Goal: Task Accomplishment & Management: Use online tool/utility

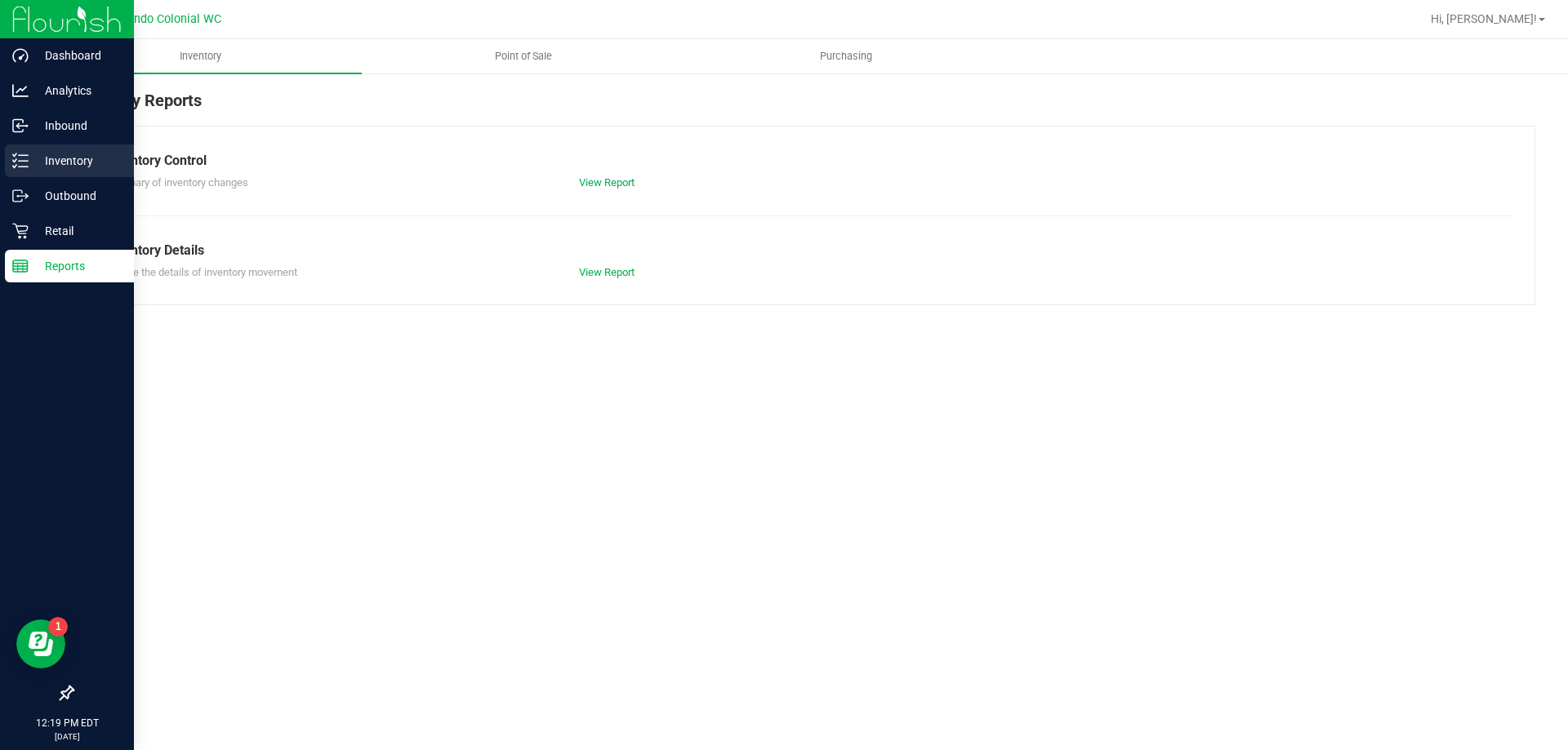
click at [51, 162] on p "Inventory" at bounding box center [77, 161] width 98 height 20
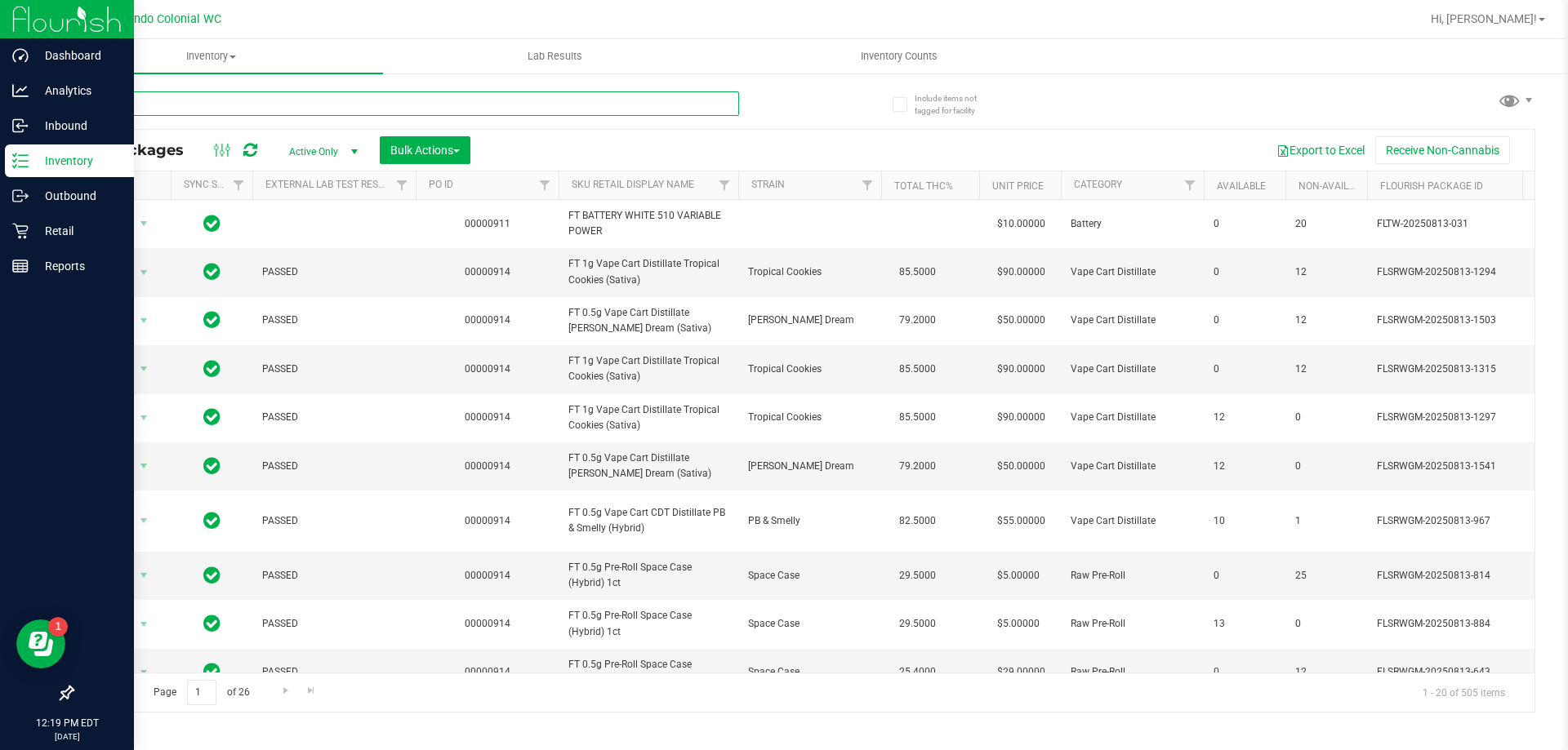
click at [286, 99] on input "text" at bounding box center [405, 104] width 667 height 25
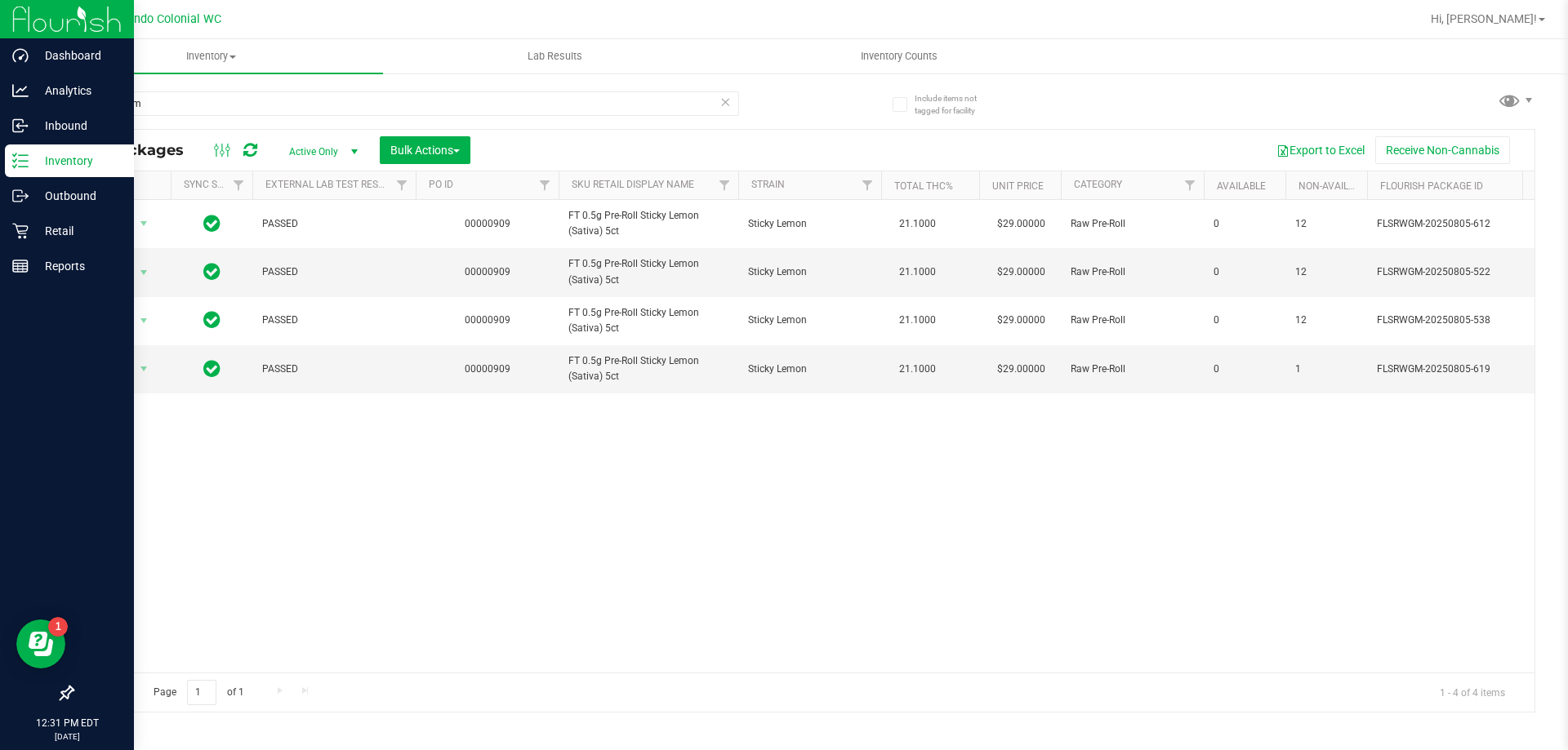
click at [33, 164] on p "Inventory" at bounding box center [77, 161] width 98 height 20
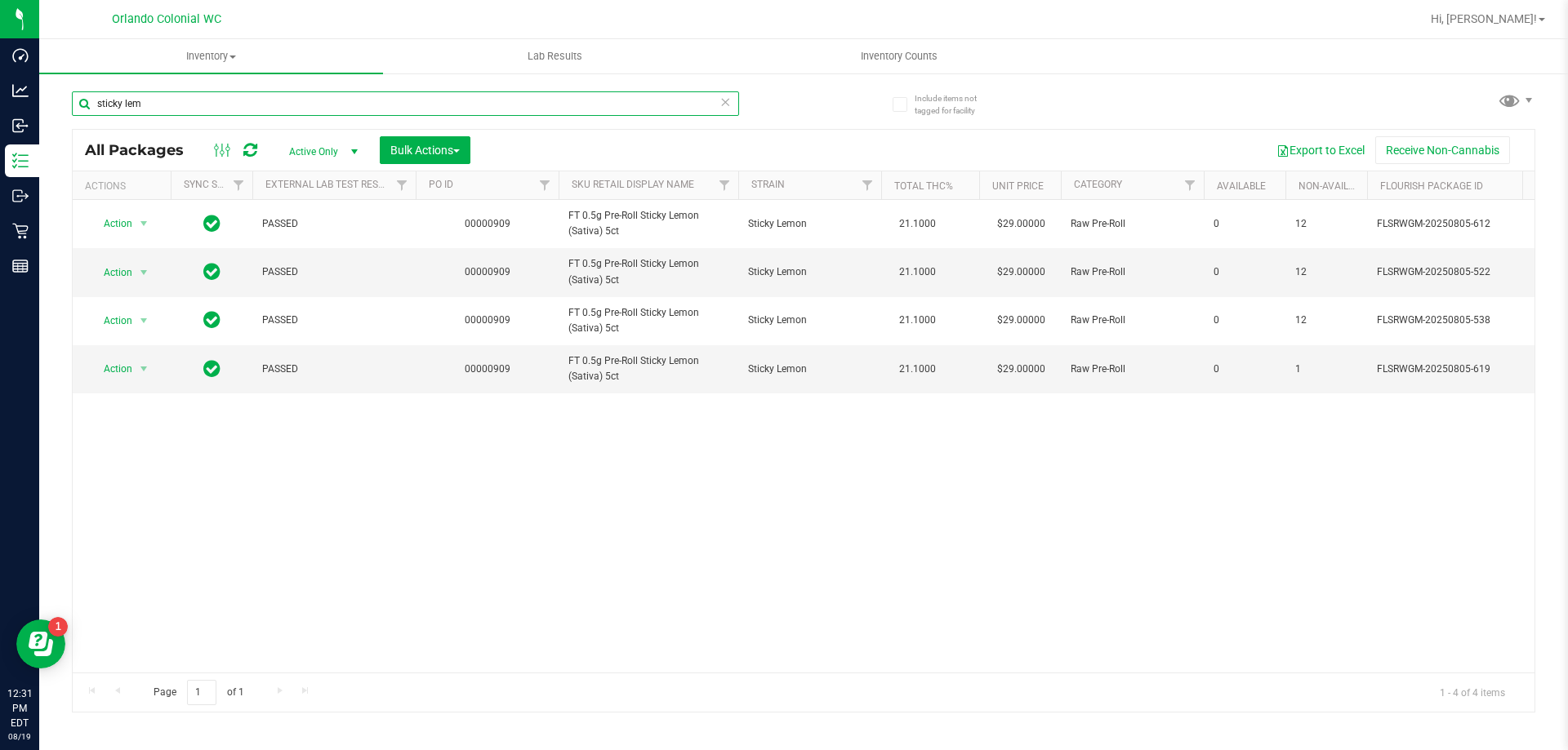
click at [226, 109] on input "sticky lem" at bounding box center [405, 104] width 667 height 25
click at [238, 99] on input "sticky lem" at bounding box center [405, 104] width 667 height 25
click at [241, 103] on input "sticky lem" at bounding box center [405, 104] width 667 height 25
click at [246, 103] on input "sticky lem" at bounding box center [405, 104] width 667 height 25
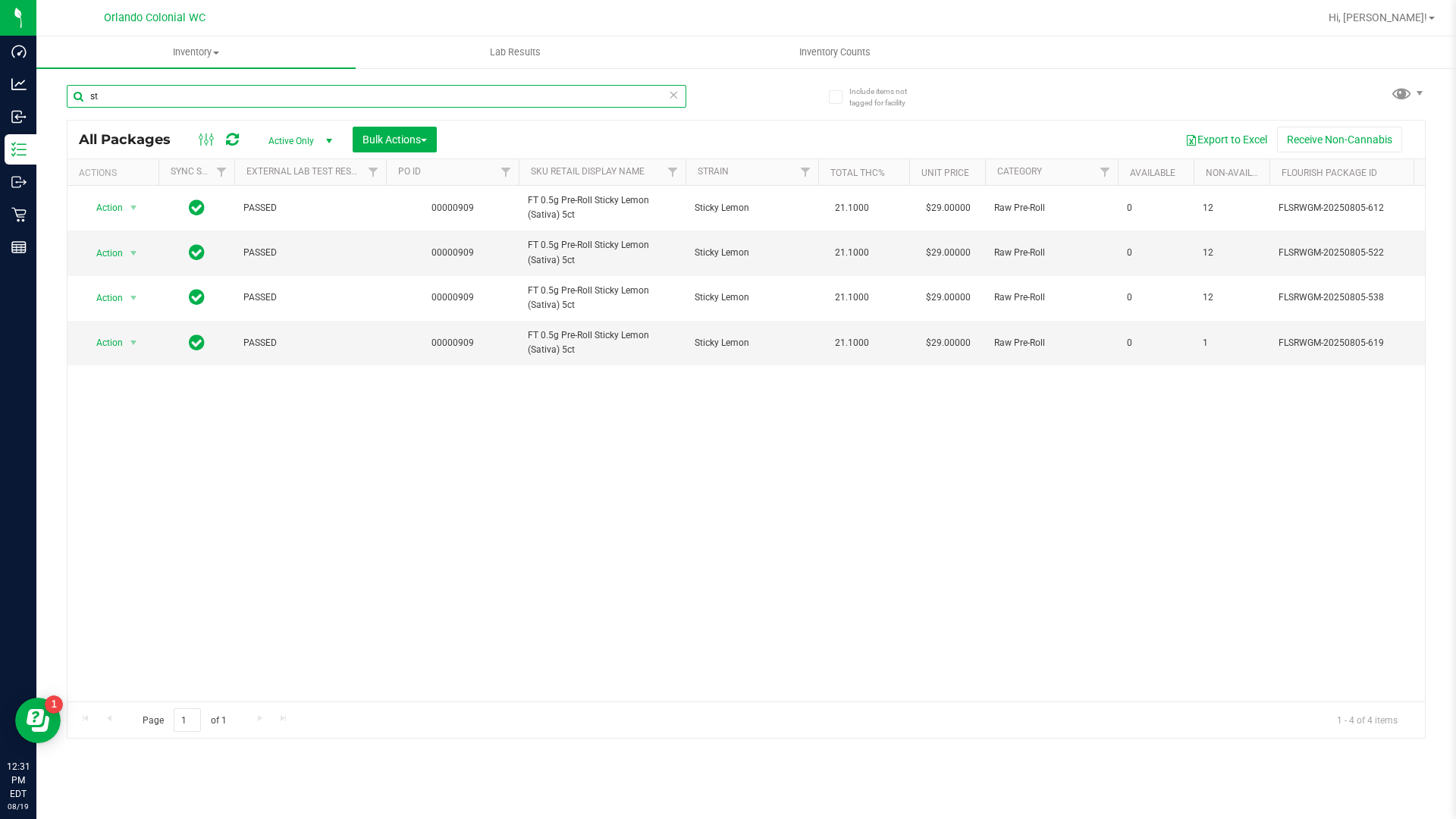
type input "s"
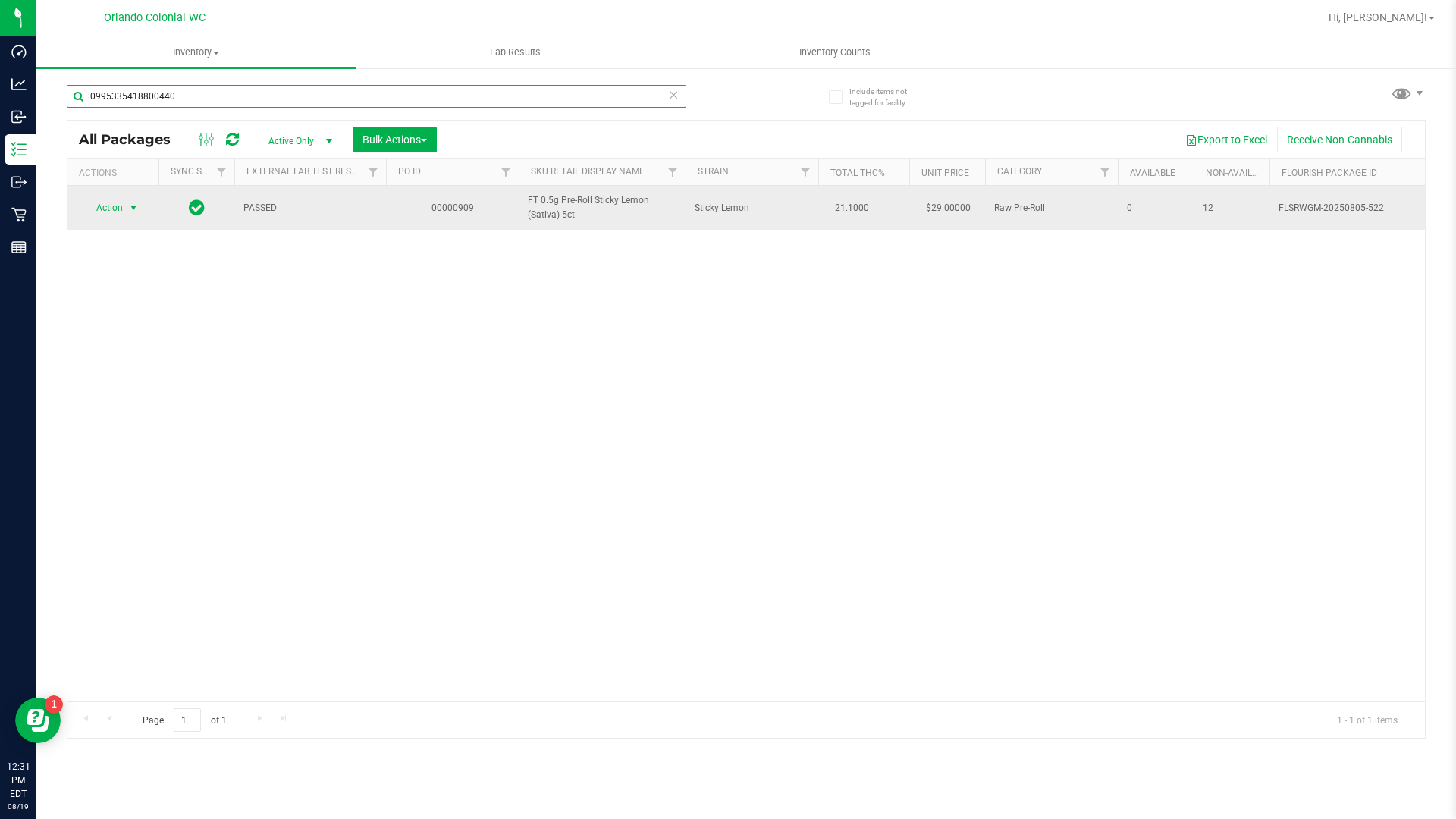
type input "0995335418800440"
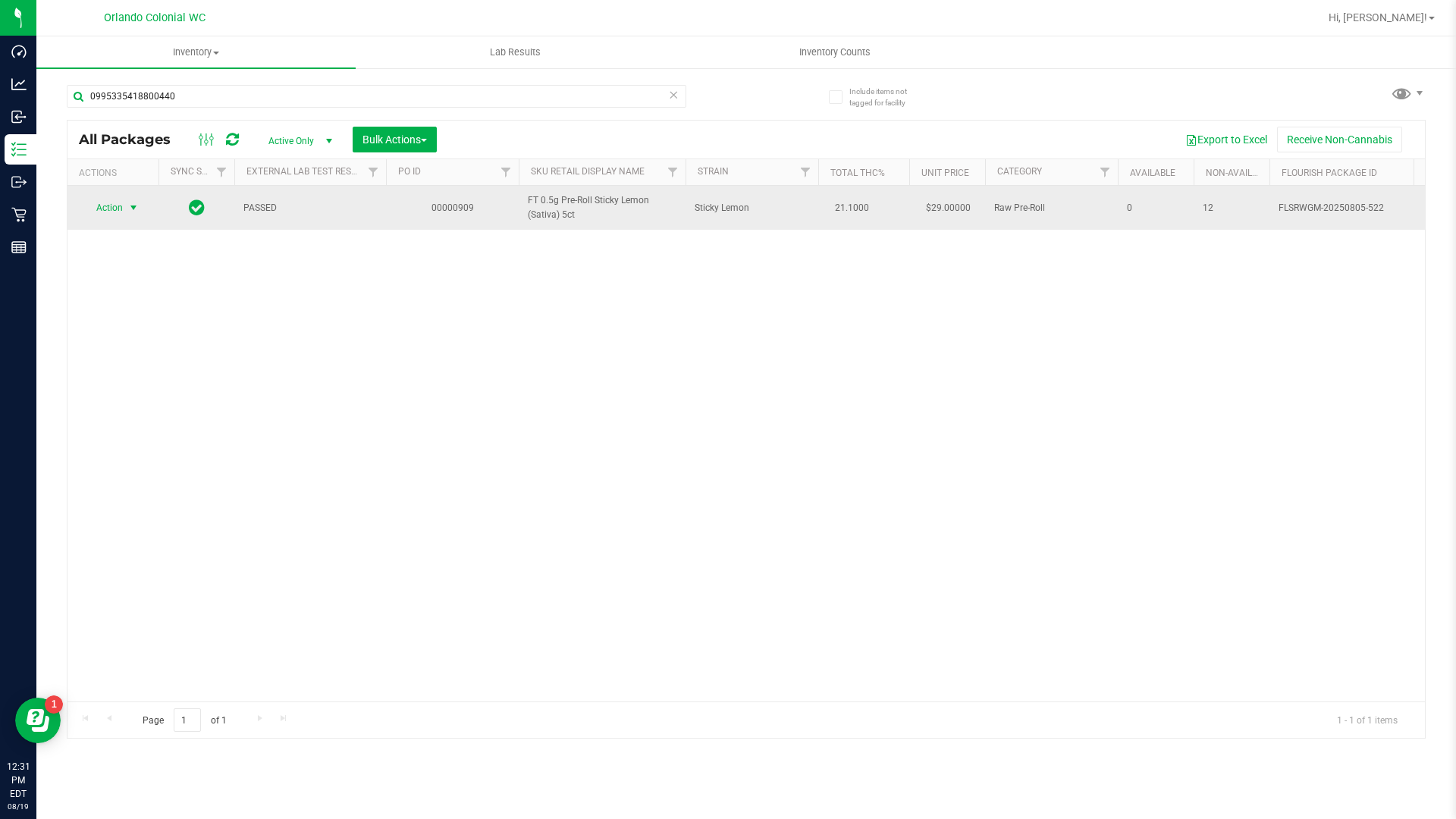
click at [128, 210] on span "select" at bounding box center [133, 208] width 12 height 12
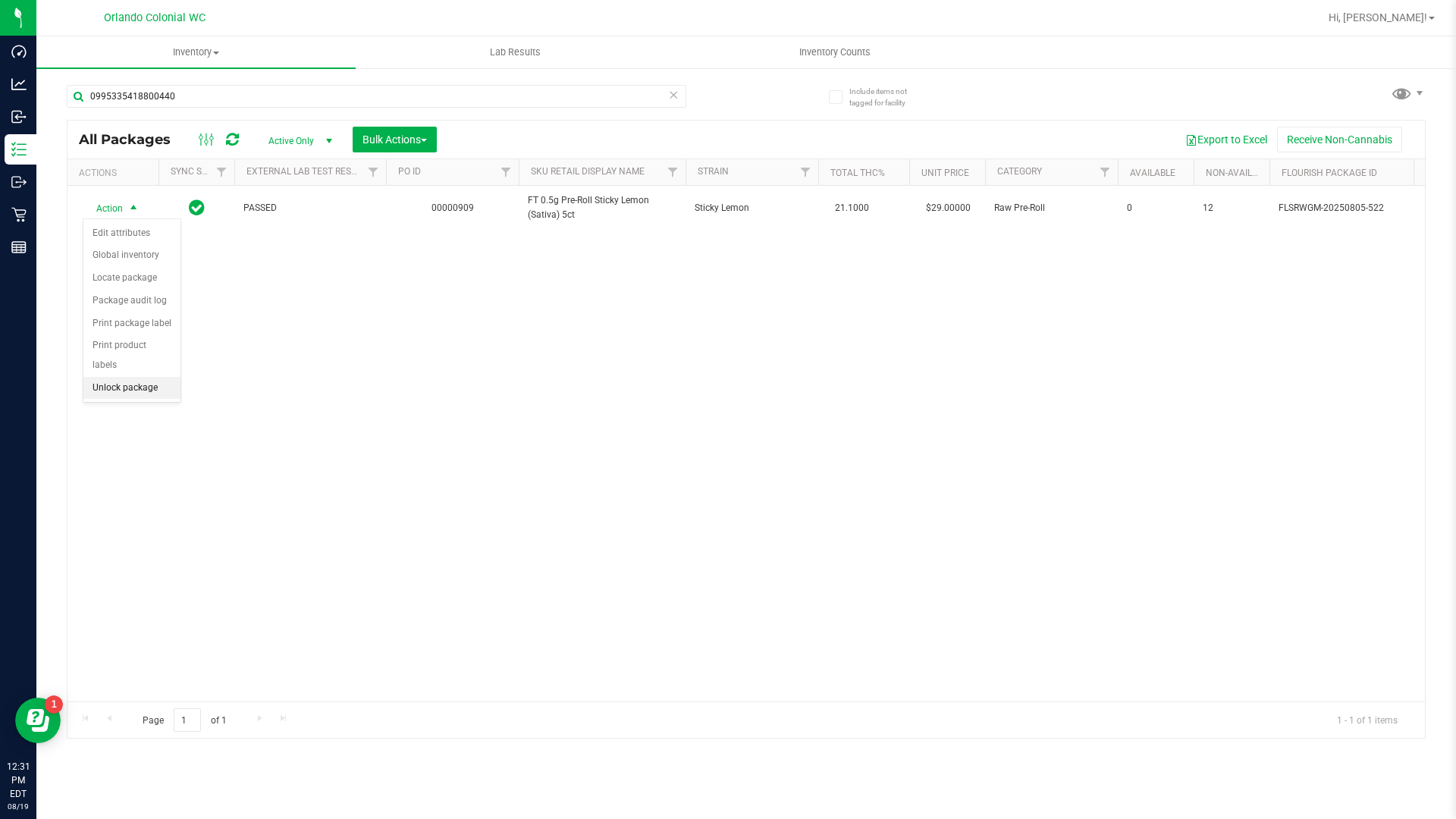
click at [146, 377] on li "Unlock package" at bounding box center [132, 388] width 97 height 23
drag, startPoint x: 674, startPoint y: 104, endPoint x: 671, endPoint y: 95, distance: 9.5
click at [671, 95] on icon at bounding box center [674, 94] width 11 height 18
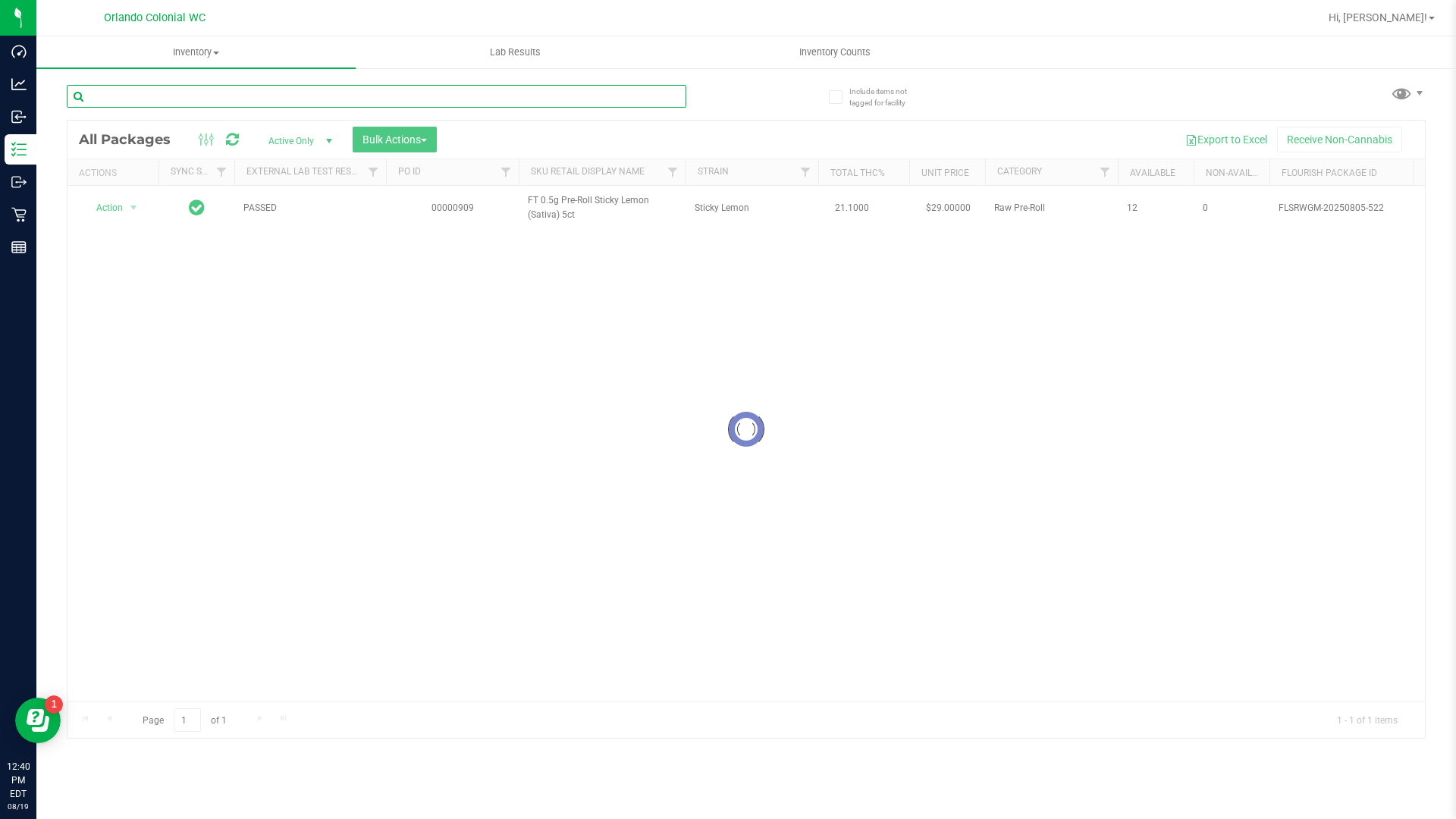
click at [670, 96] on input "text" at bounding box center [376, 96] width 619 height 23
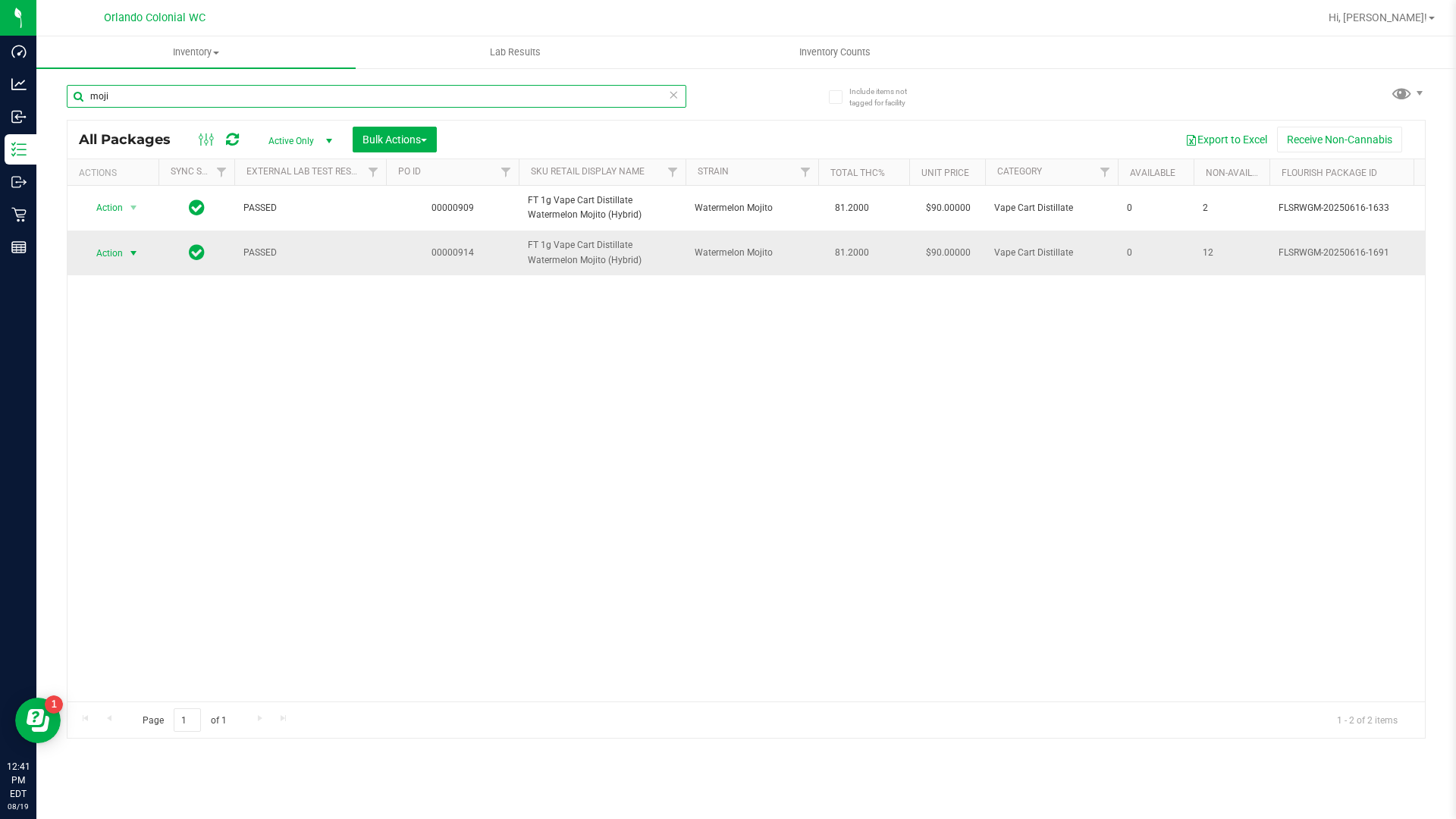
type input "moji"
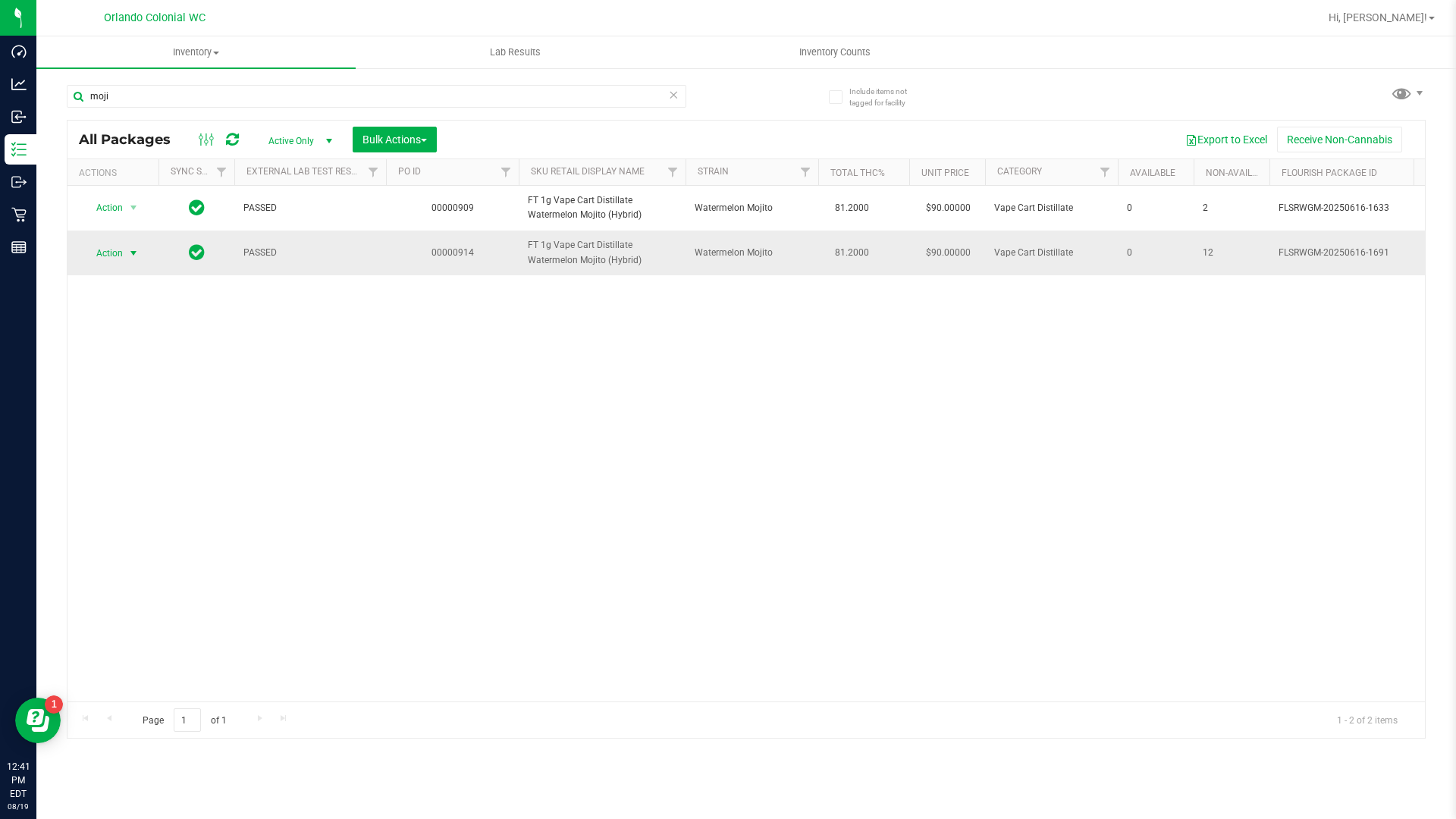
click at [132, 253] on span "select" at bounding box center [133, 253] width 12 height 12
click at [134, 422] on li "Unlock package" at bounding box center [132, 433] width 97 height 23
